Goal: Task Accomplishment & Management: Manage account settings

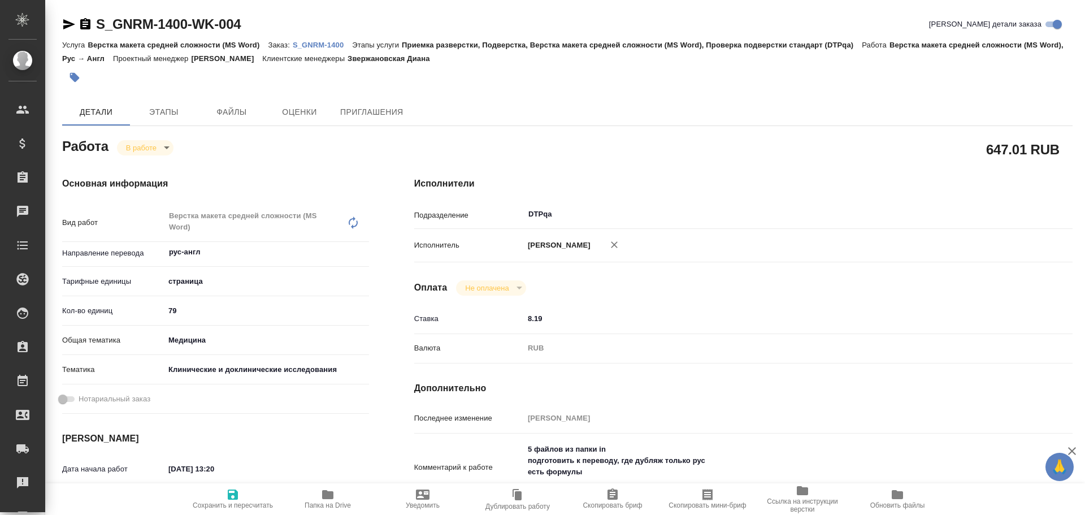
scroll to position [57, 0]
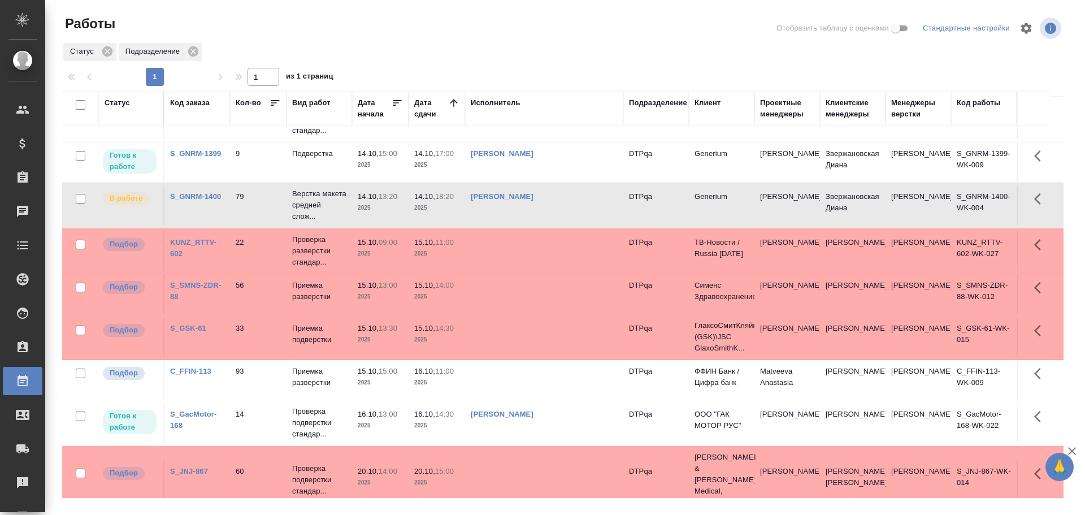
scroll to position [81, 0]
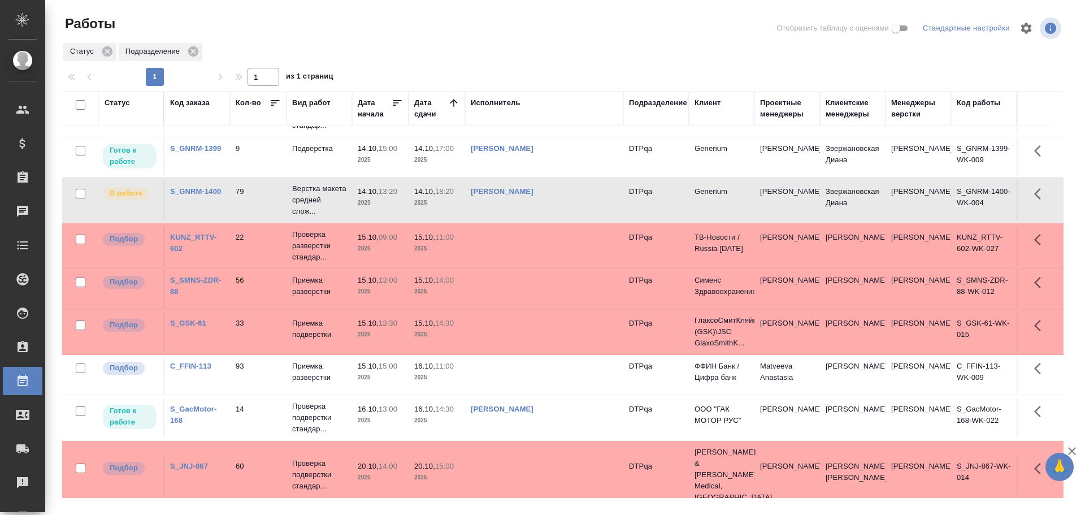
click at [520, 375] on td at bounding box center [544, 375] width 158 height 40
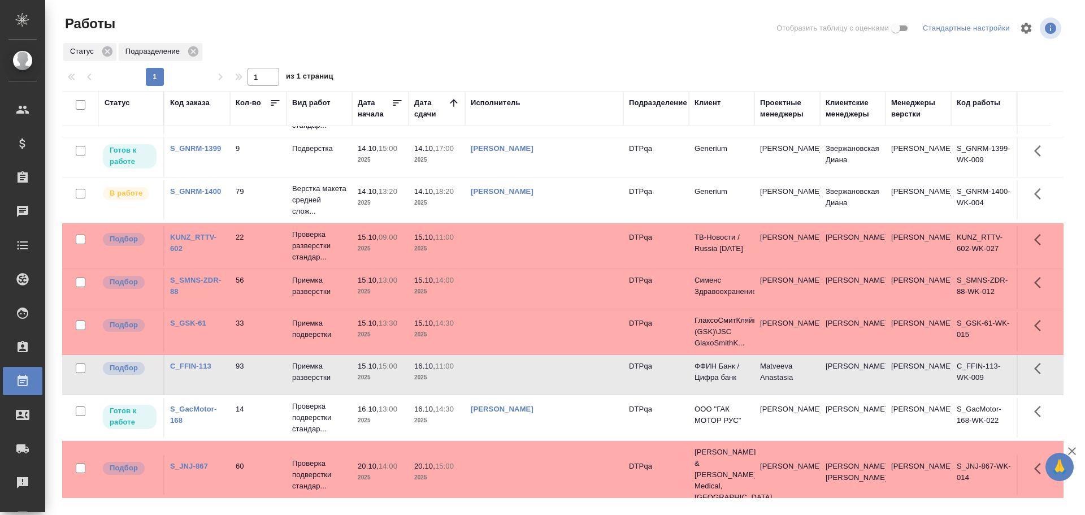
click at [520, 375] on td at bounding box center [544, 375] width 158 height 40
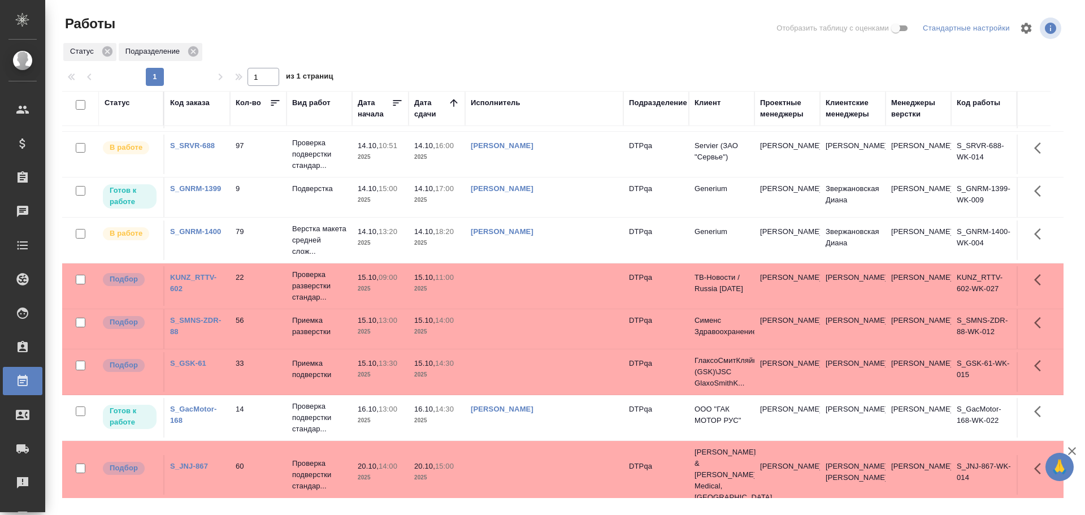
scroll to position [41, 0]
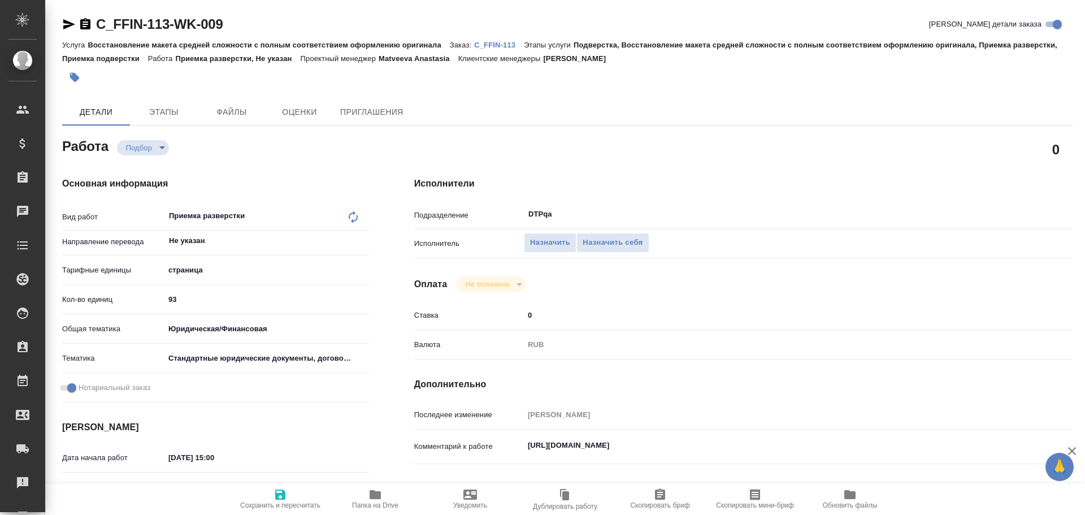
type textarea "x"
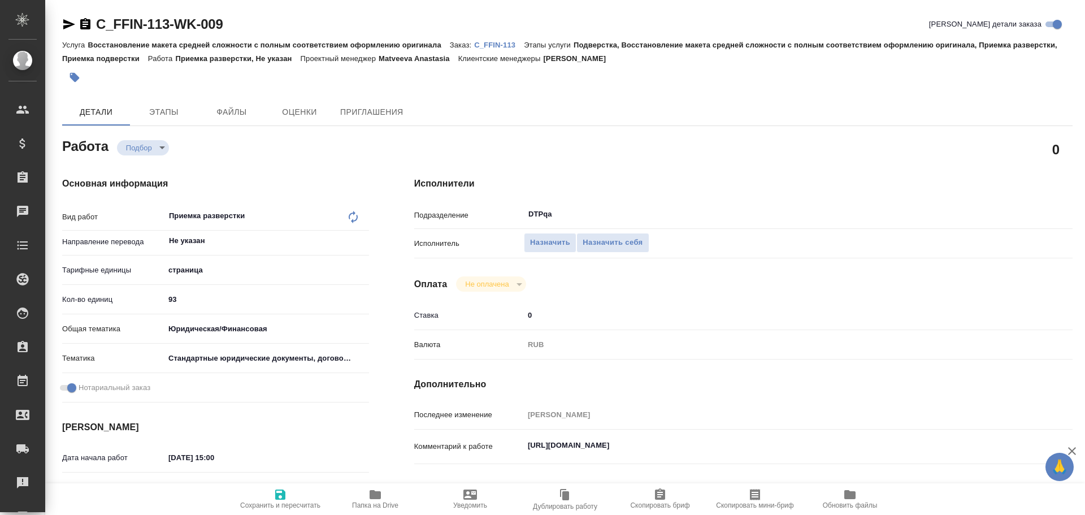
type textarea "x"
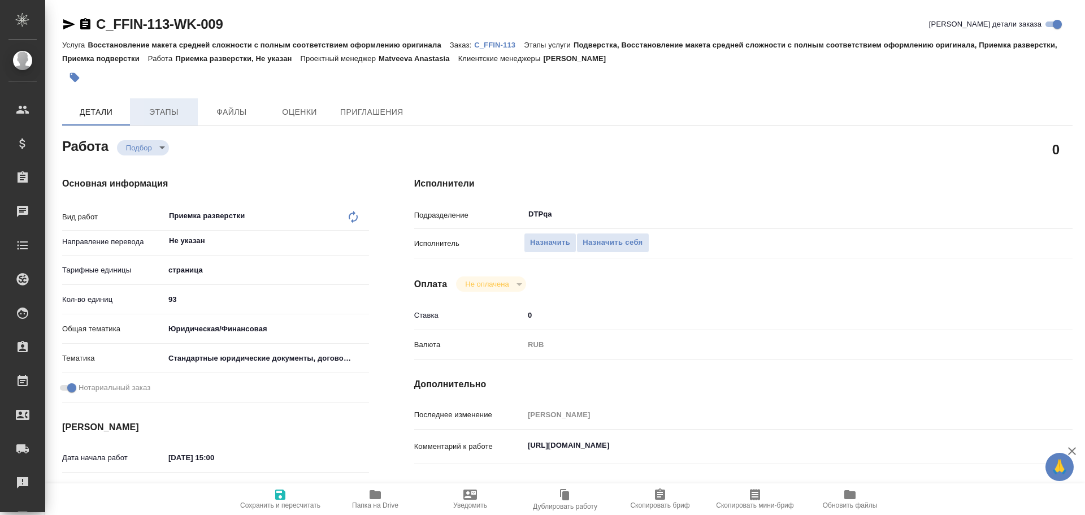
type textarea "x"
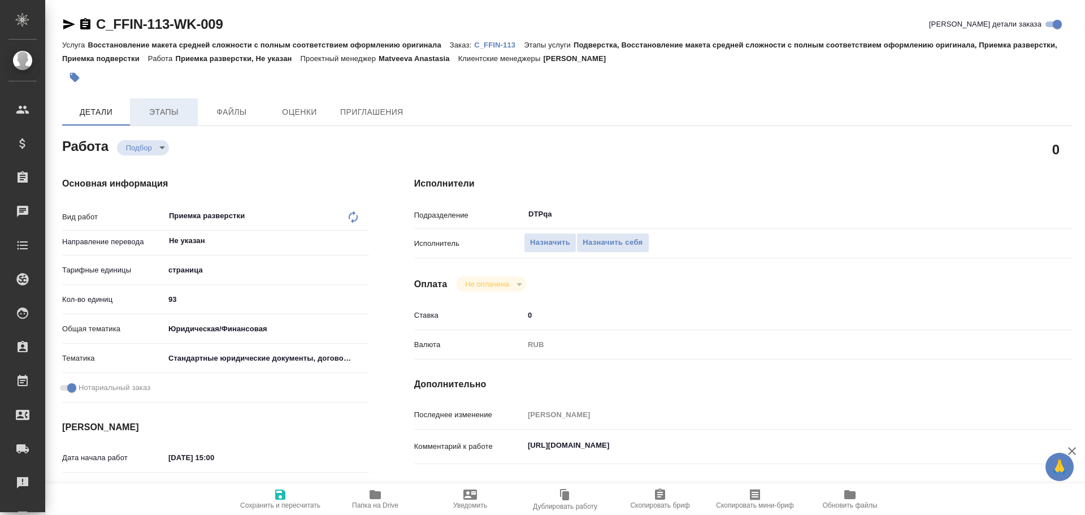
click at [171, 117] on span "Этапы" at bounding box center [164, 112] width 54 height 14
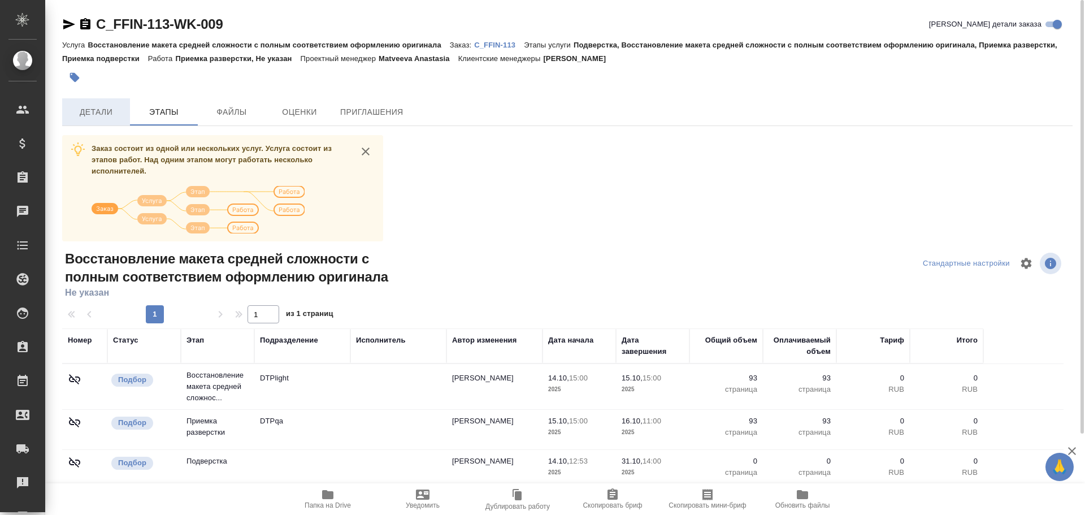
click at [94, 117] on span "Детали" at bounding box center [96, 112] width 54 height 14
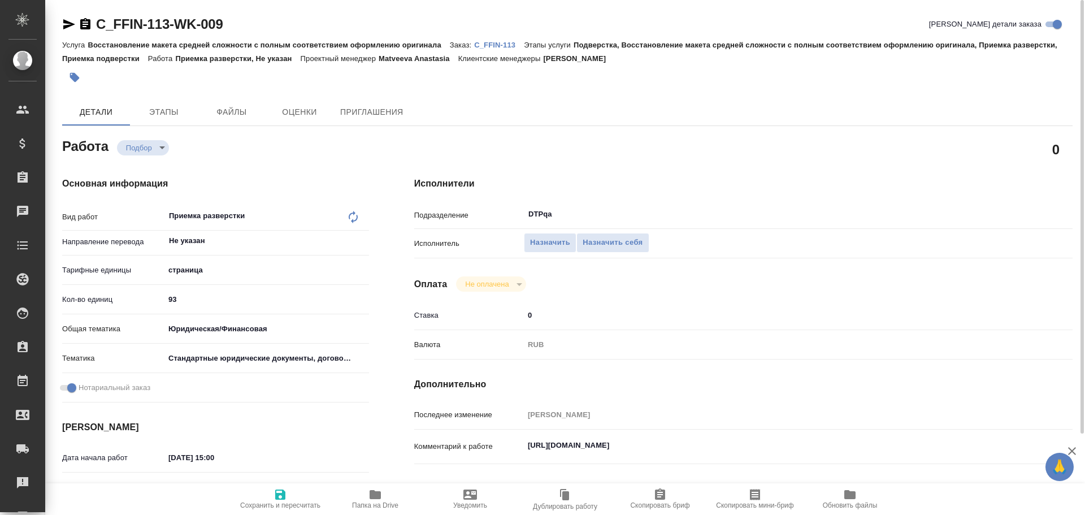
type textarea "x"
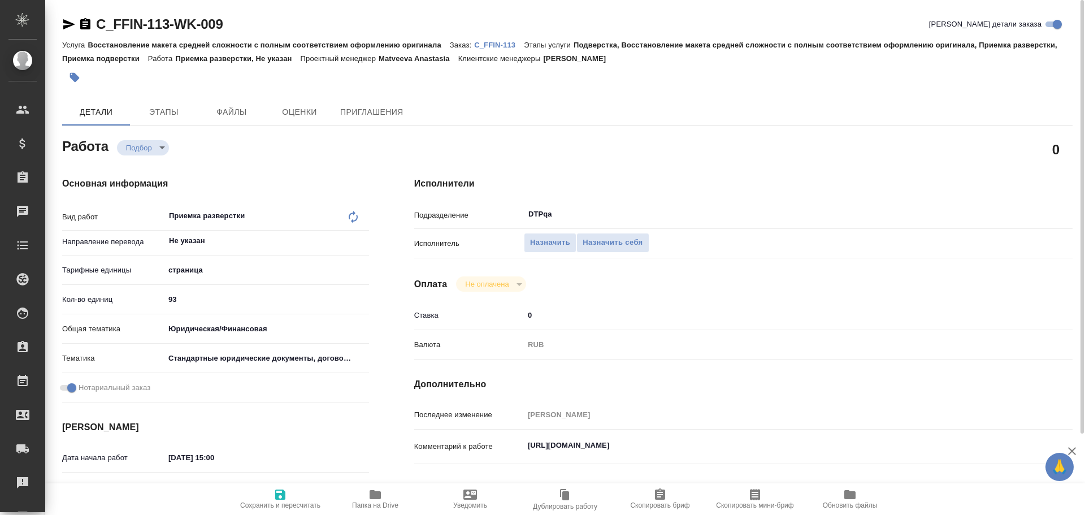
drag, startPoint x: 522, startPoint y: 445, endPoint x: 547, endPoint y: 445, distance: 24.3
click at [565, 443] on div "Комментарий к работе https://tera.awatera.com/Work/68ee1d9f8f32a11dc68a564c/ x" at bounding box center [743, 446] width 658 height 25
drag, startPoint x: 528, startPoint y: 445, endPoint x: 752, endPoint y: 451, distance: 224.5
click at [759, 451] on textarea "https://tera.awatera.com/Work/68ee1d9f8f32a11dc68a564c/" at bounding box center [771, 445] width 493 height 19
type textarea "x"
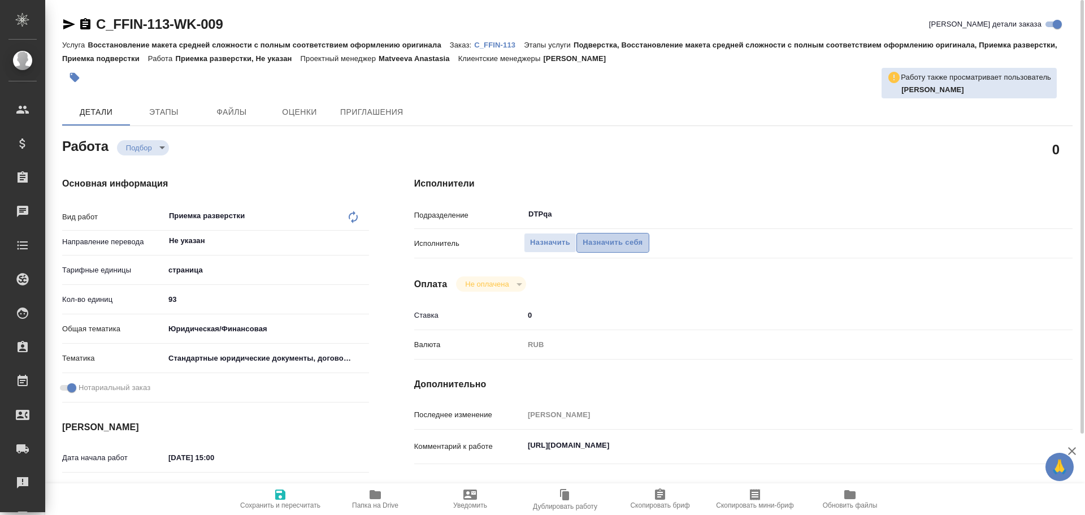
click at [625, 249] on span "Назначить себя" at bounding box center [613, 242] width 60 height 13
type textarea "x"
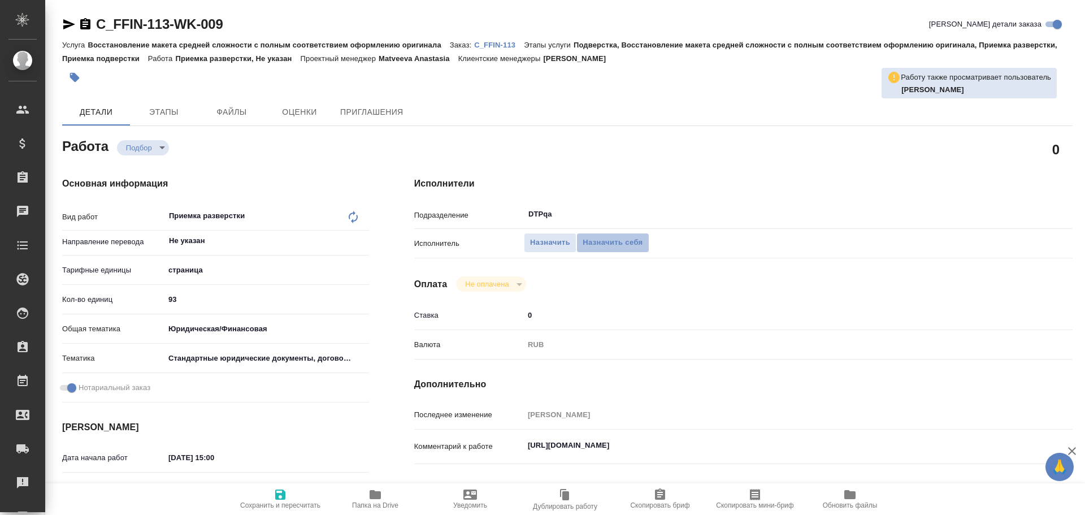
type textarea "x"
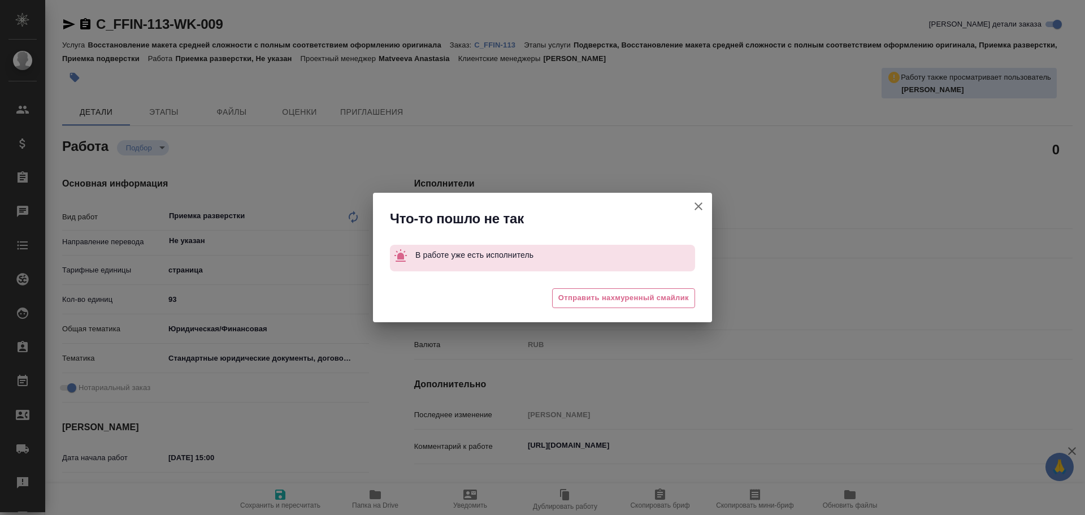
click at [699, 206] on icon "button" at bounding box center [699, 206] width 8 height 8
type textarea "x"
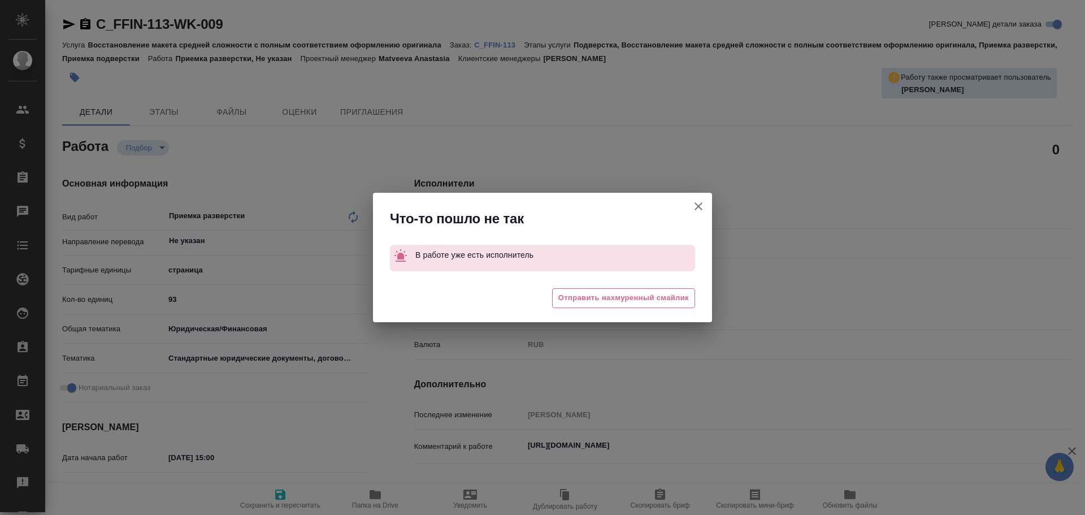
type textarea "x"
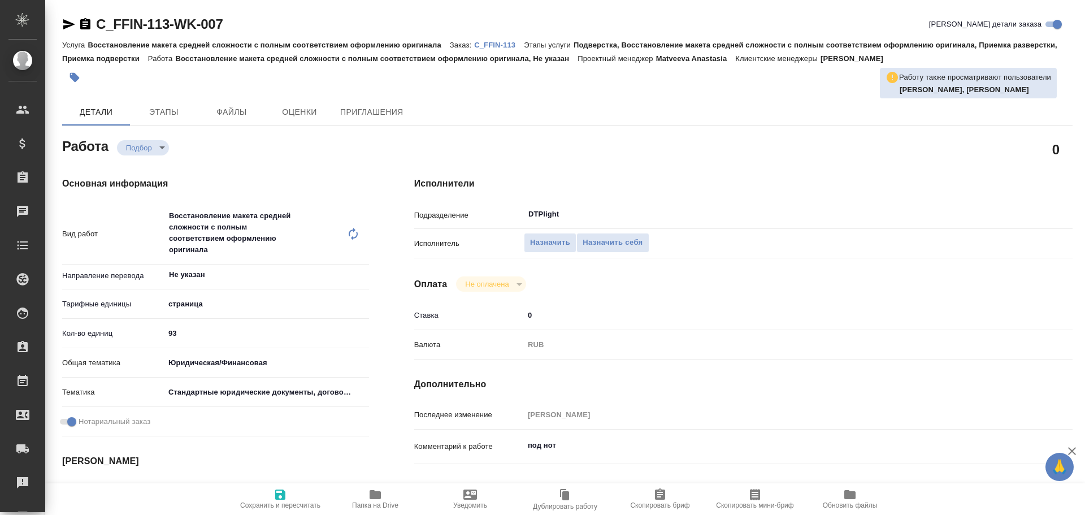
type textarea "x"
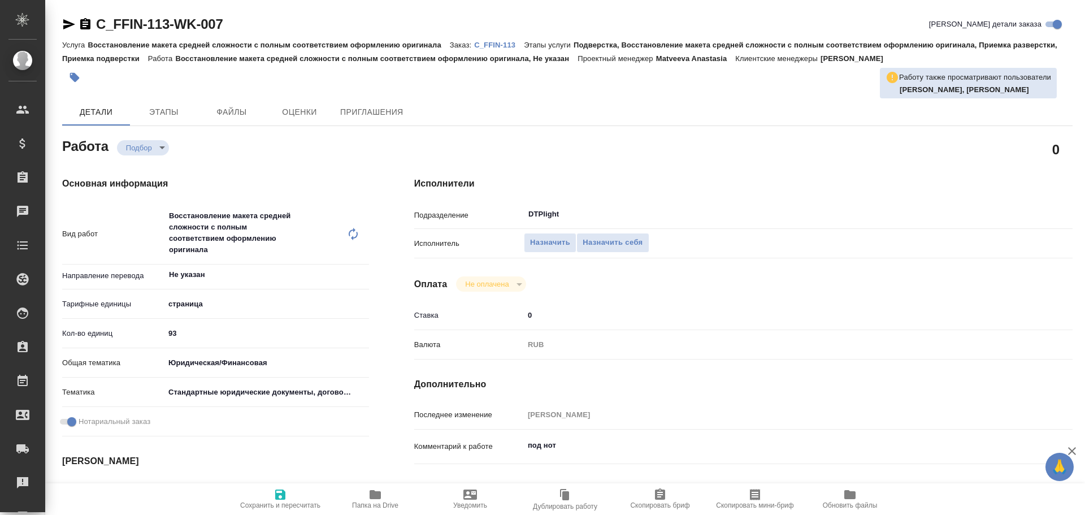
type textarea "x"
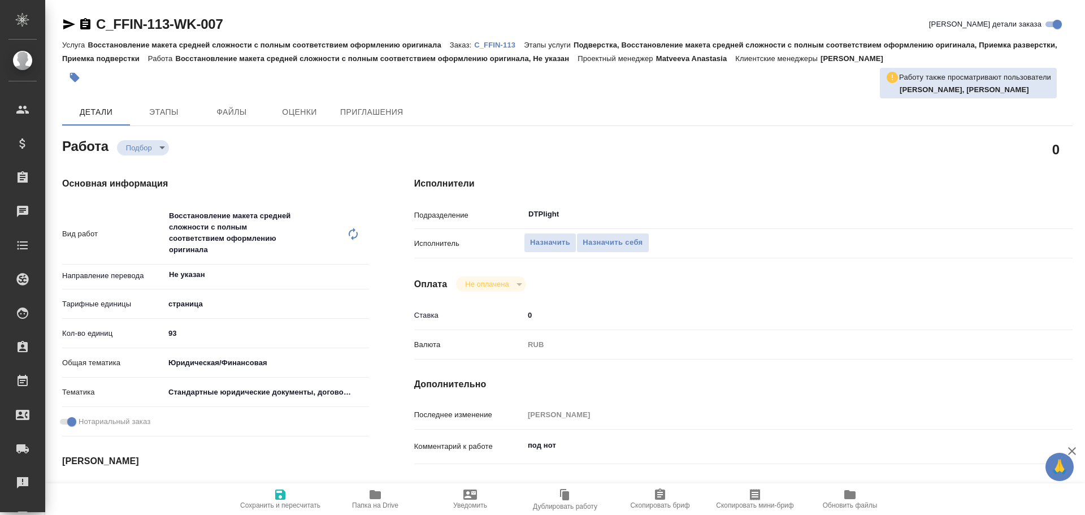
type textarea "x"
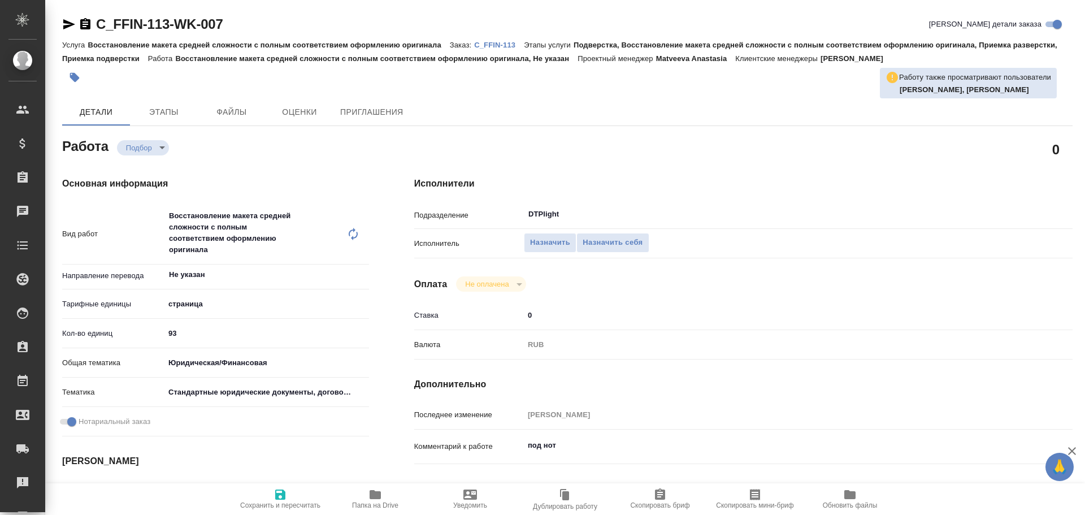
type textarea "x"
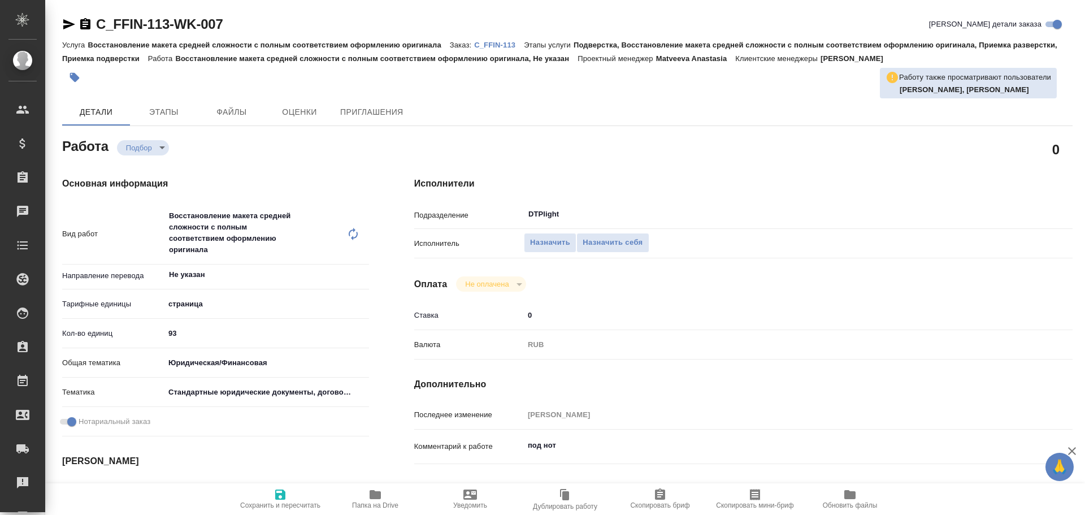
type textarea "x"
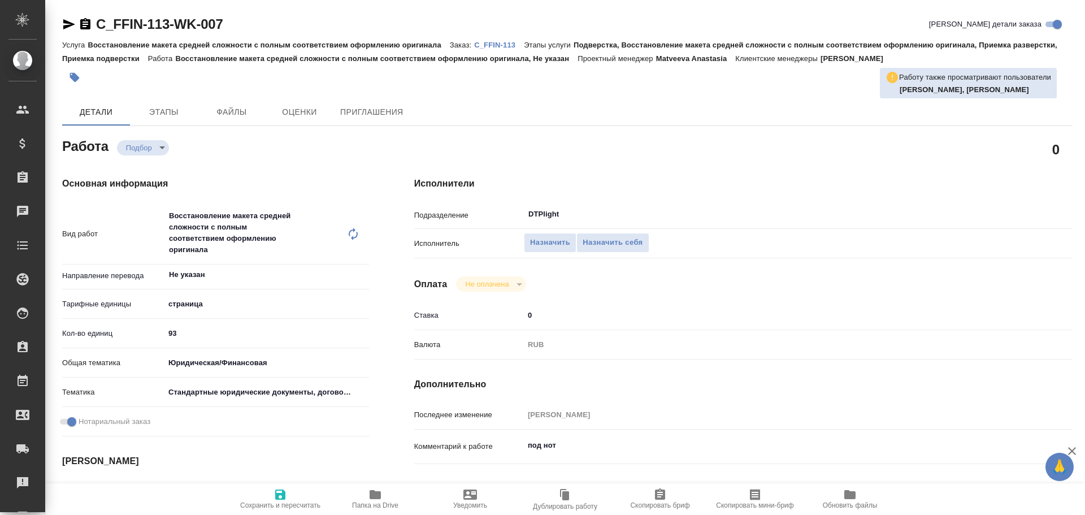
scroll to position [57, 0]
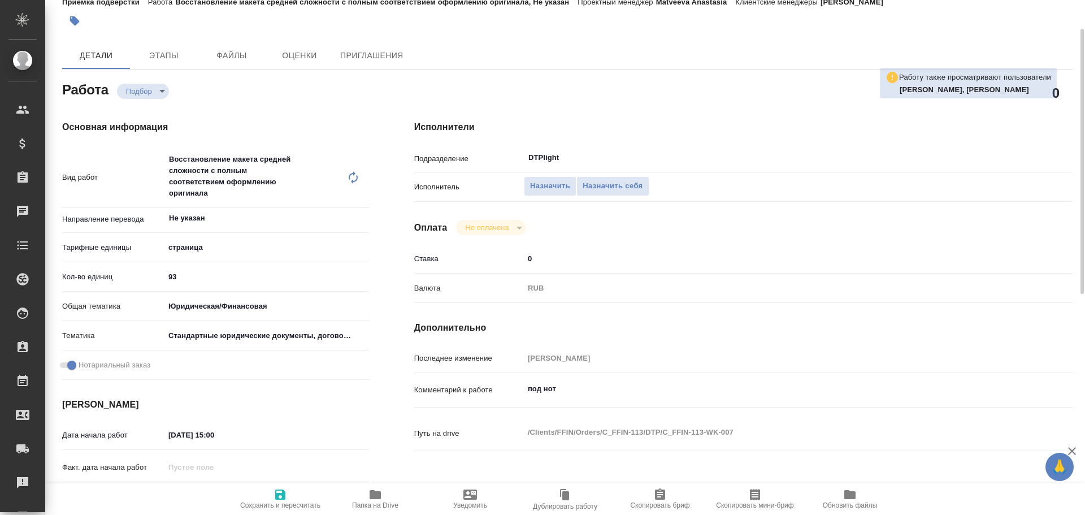
type textarea "x"
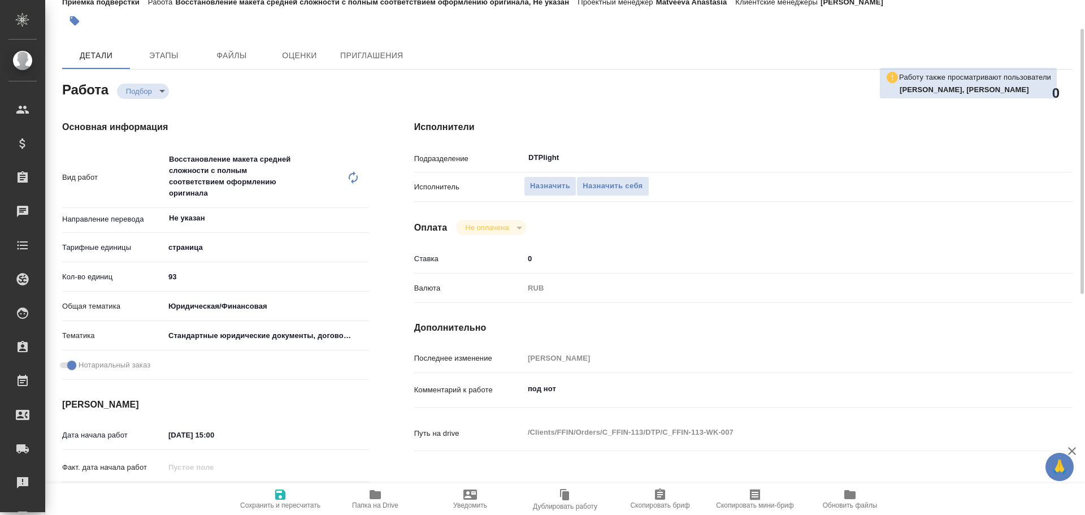
click at [379, 495] on icon "button" at bounding box center [375, 494] width 11 height 9
